Goal: Transaction & Acquisition: Purchase product/service

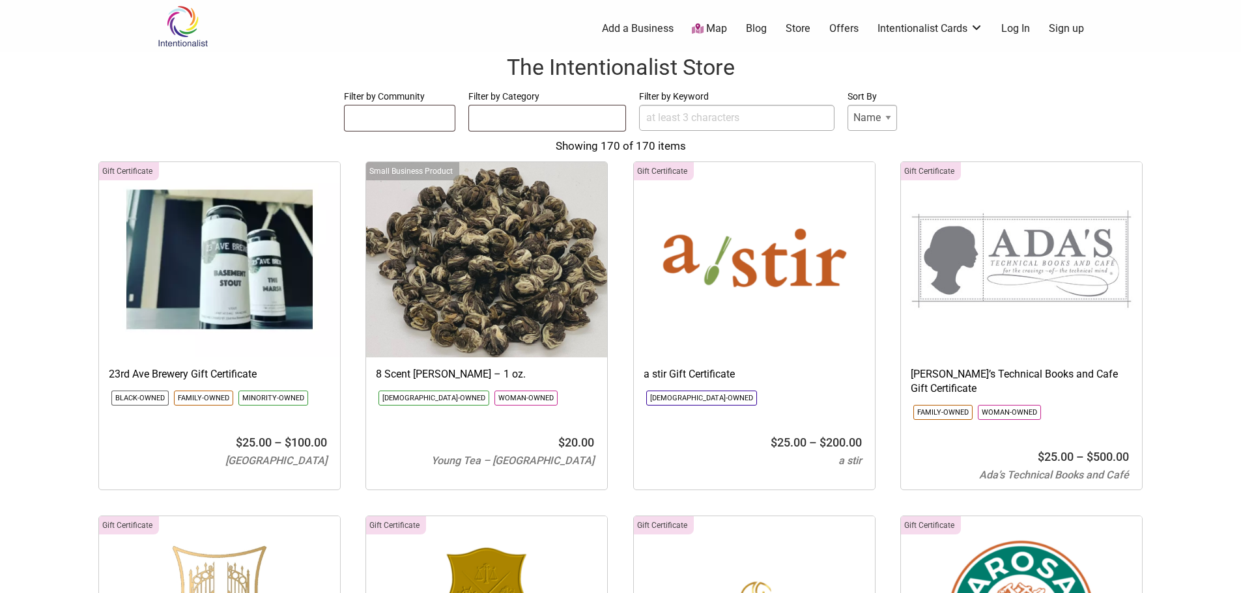
select select
click at [562, 113] on ul at bounding box center [547, 116] width 156 height 21
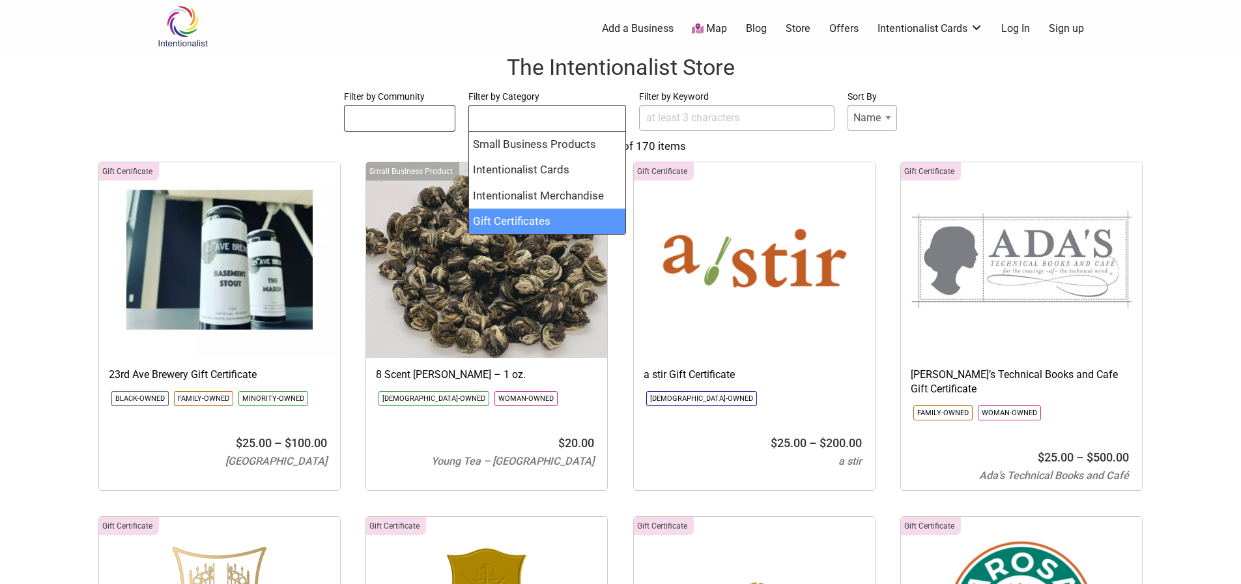
select select "1765"
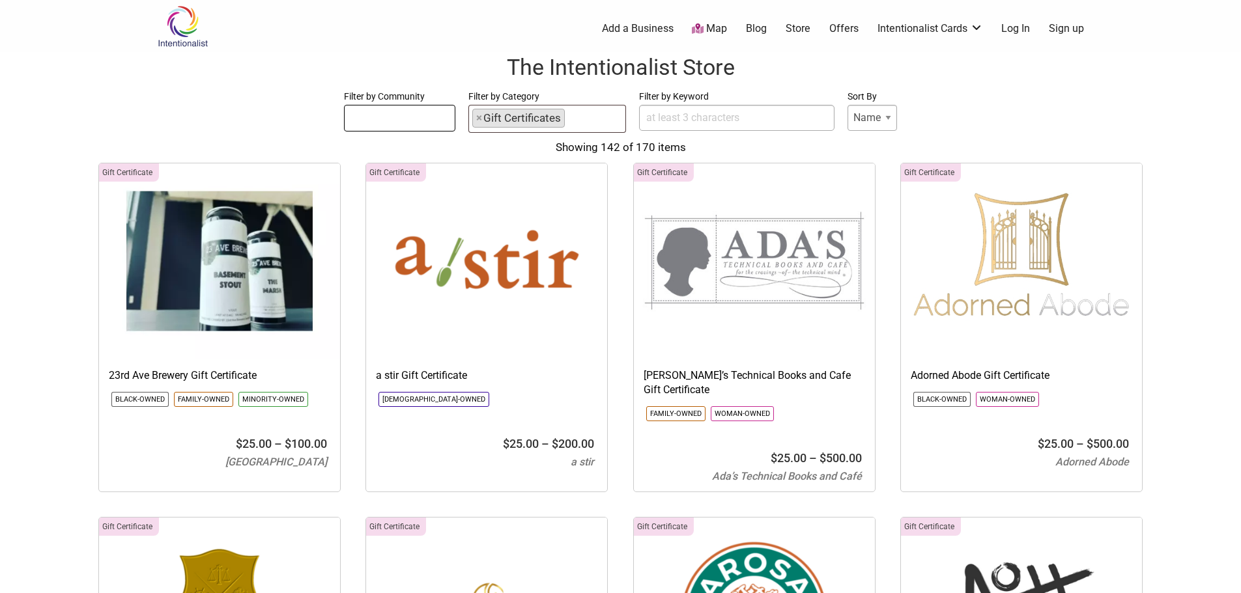
click at [427, 120] on ul at bounding box center [400, 116] width 111 height 21
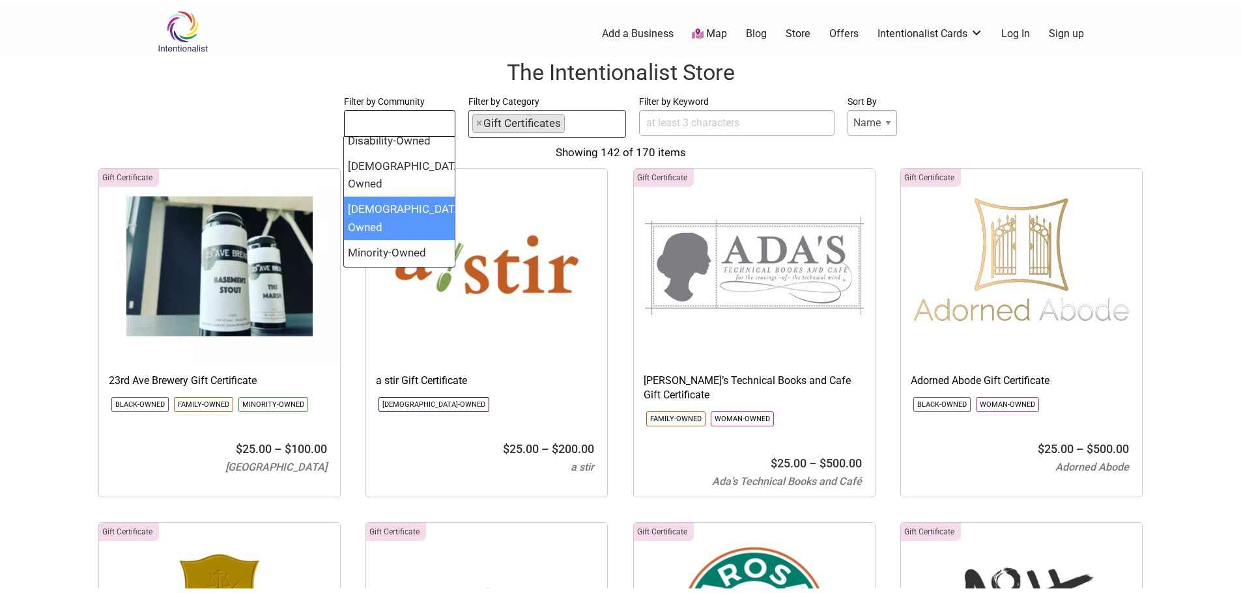
scroll to position [100, 0]
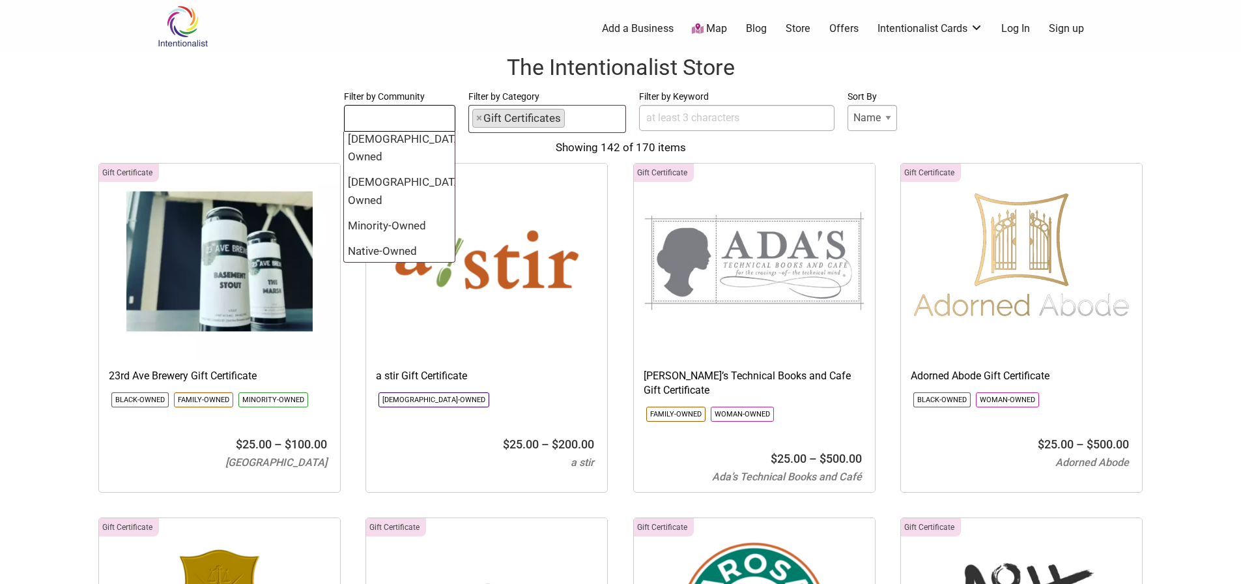
select select "1366"
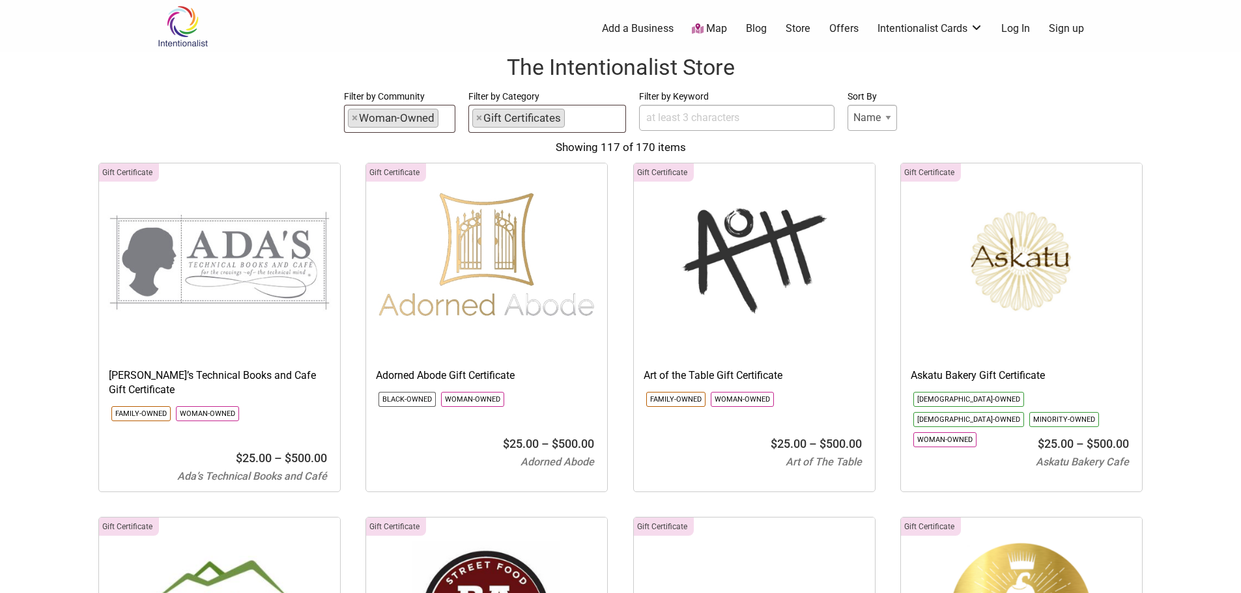
drag, startPoint x: 1135, startPoint y: 143, endPoint x: 1156, endPoint y: 135, distance: 22.3
drag, startPoint x: 1156, startPoint y: 135, endPoint x: 1189, endPoint y: 97, distance: 49.9
click at [1189, 97] on form "Filter by Community Asian-Owned Black-Owned Disability-Owned Latino-Owned LGBTQ…" at bounding box center [620, 111] width 1215 height 45
click at [442, 299] on img at bounding box center [486, 260] width 241 height 195
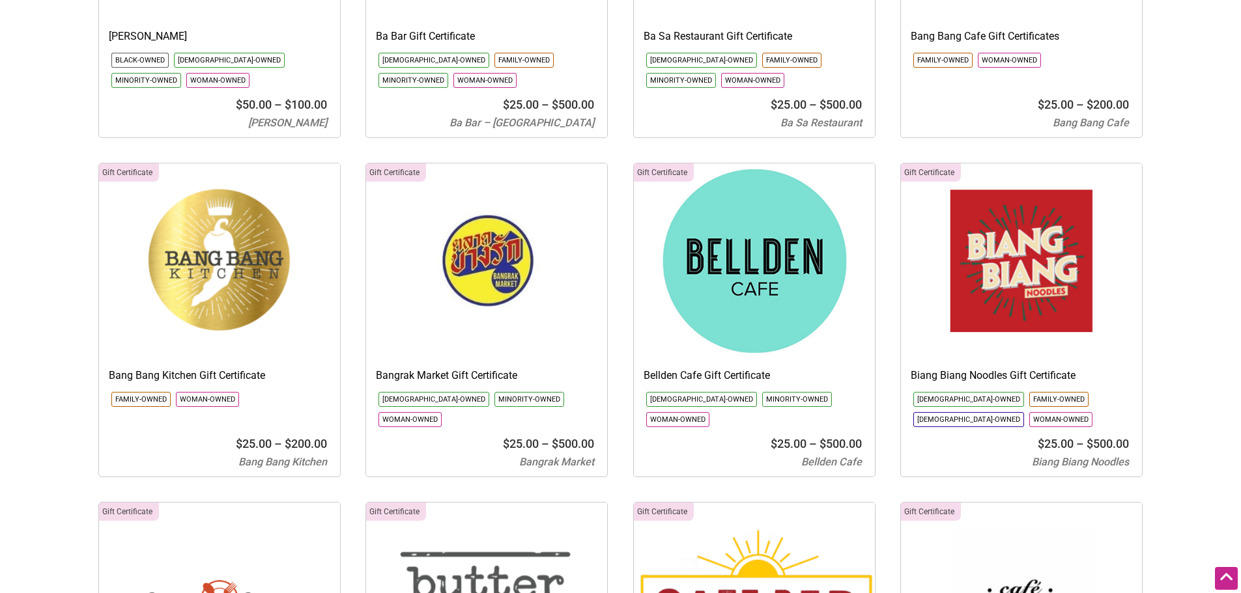
scroll to position [717, 0]
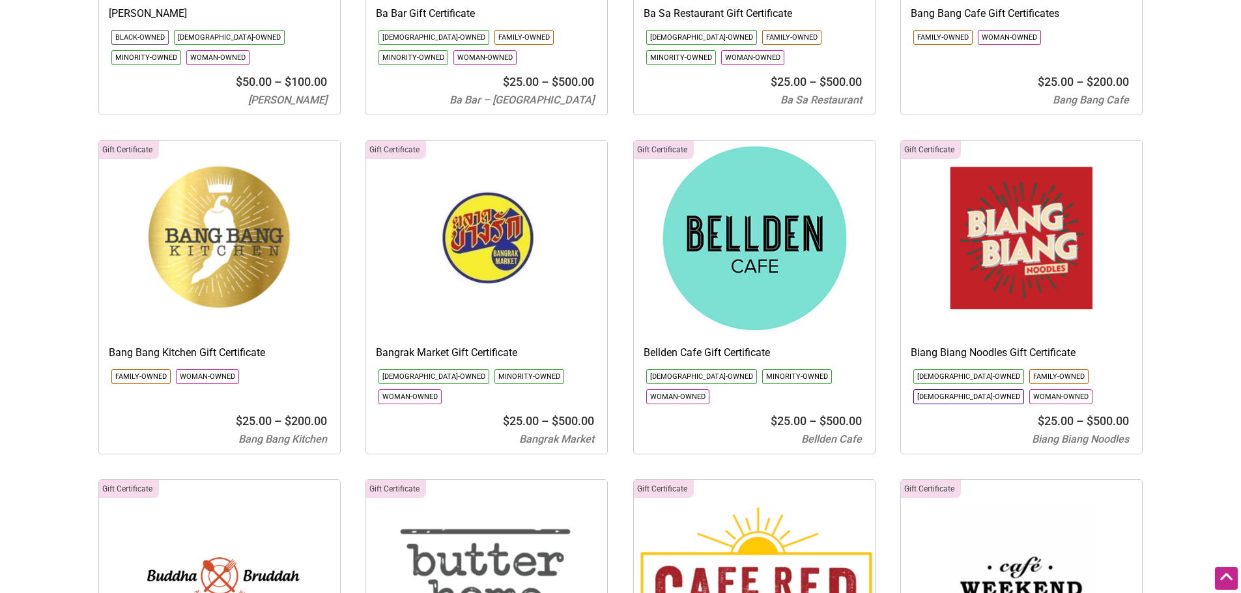
click at [726, 289] on img at bounding box center [754, 238] width 241 height 195
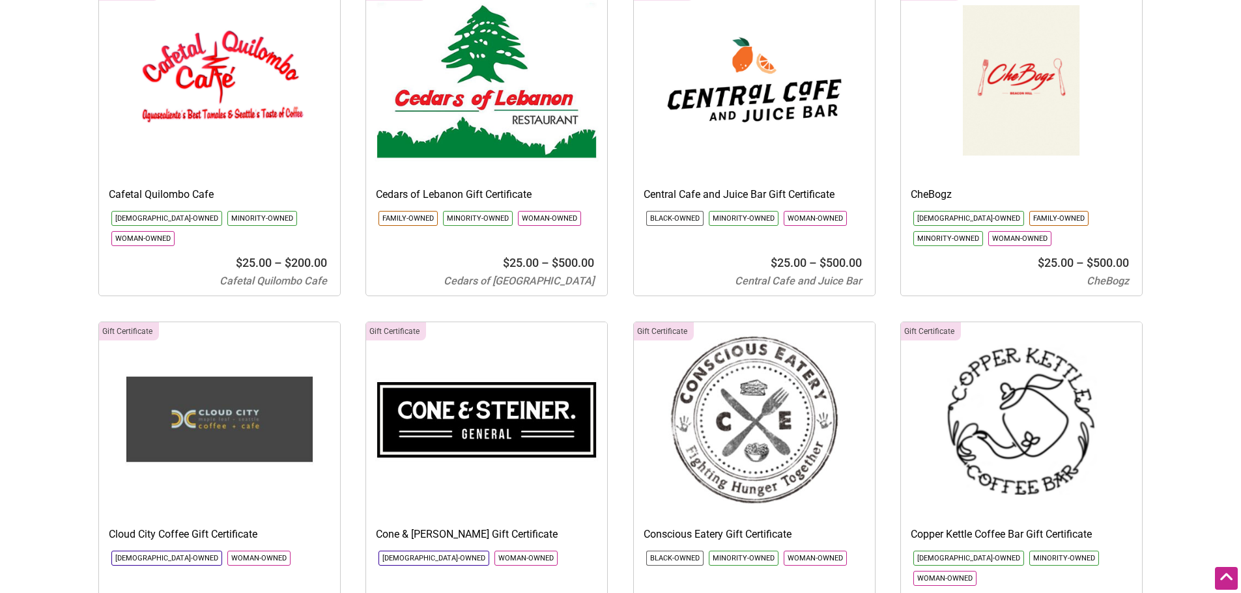
scroll to position [1498, 0]
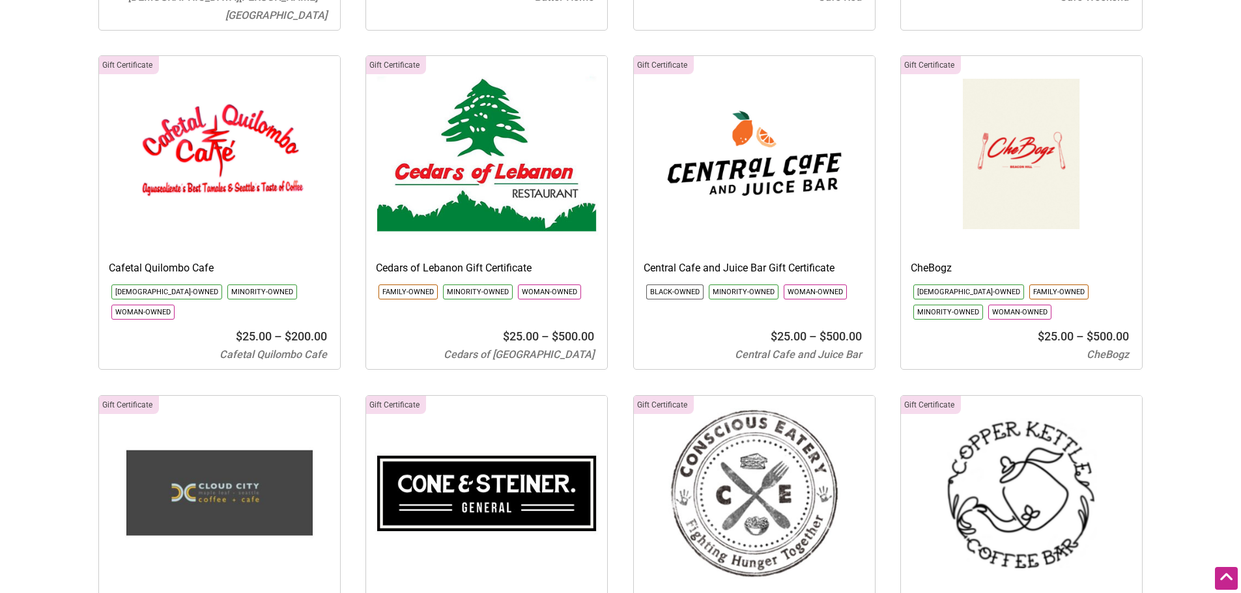
click at [748, 165] on img at bounding box center [754, 153] width 241 height 195
